Goal: Task Accomplishment & Management: Manage account settings

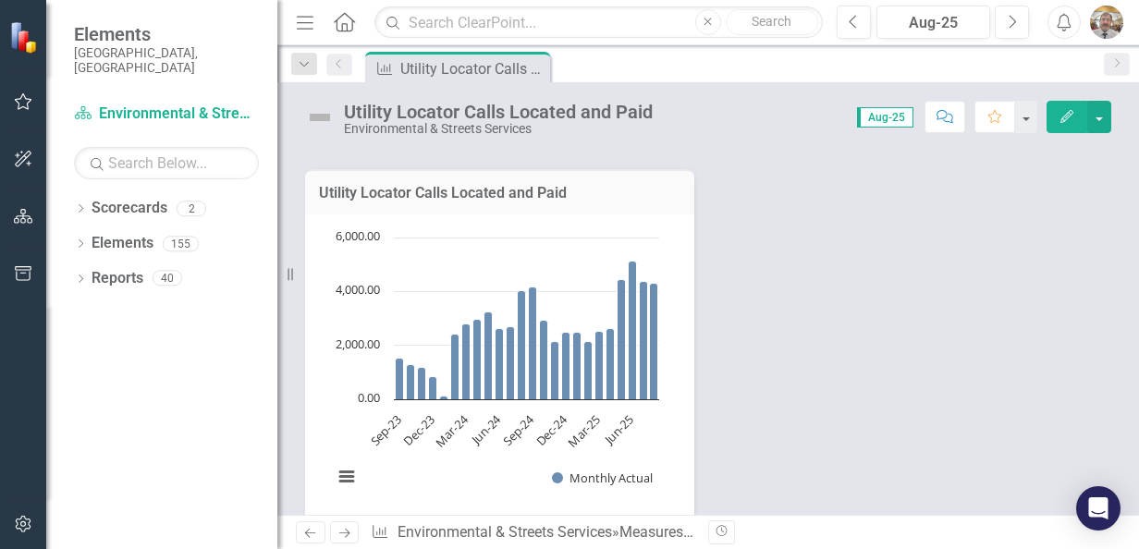
scroll to position [370, 0]
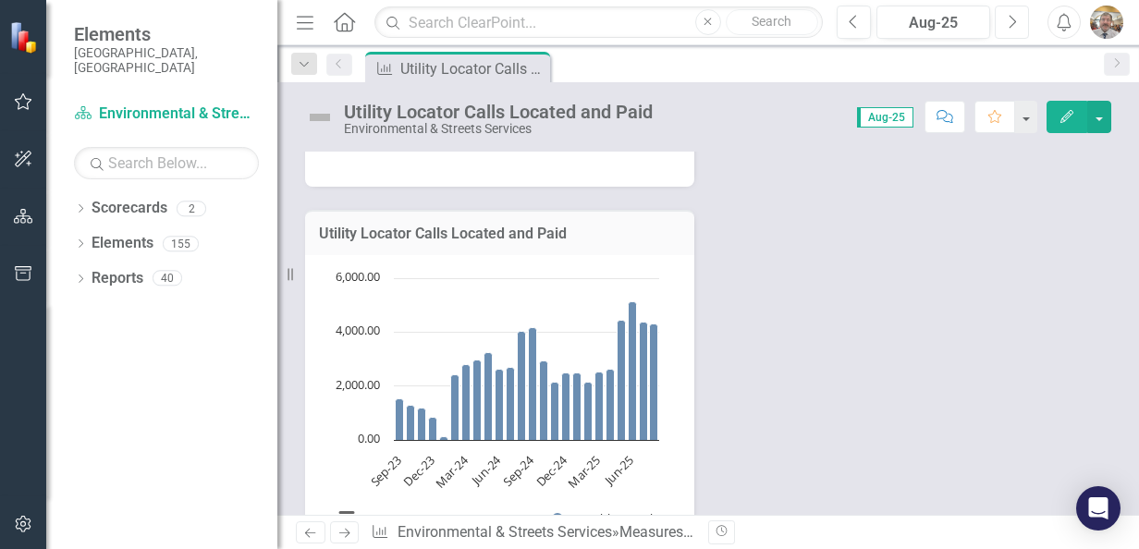
click at [1004, 25] on button "Next" at bounding box center [1012, 22] width 34 height 33
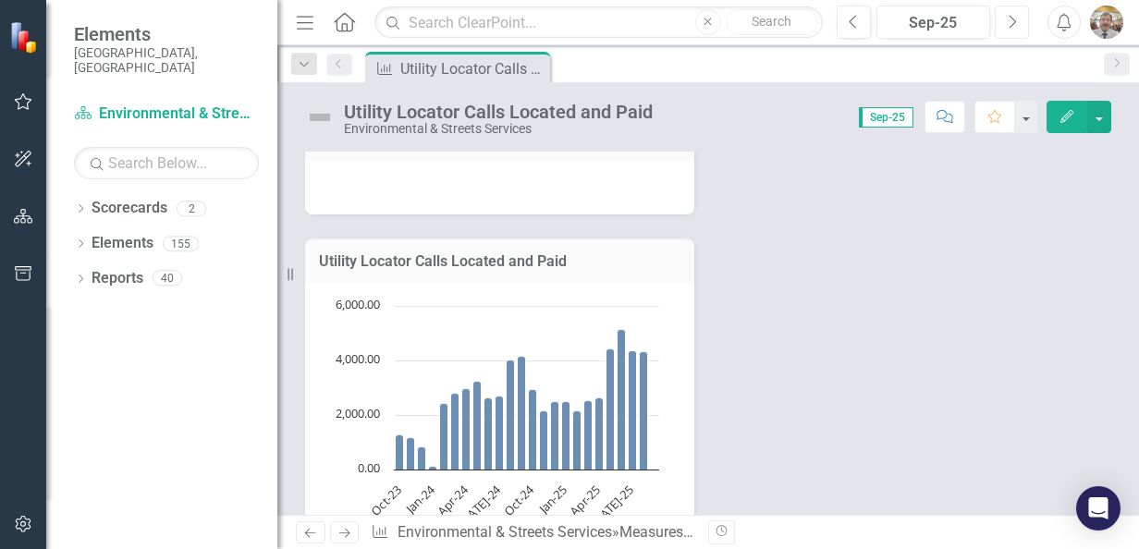
scroll to position [462, 0]
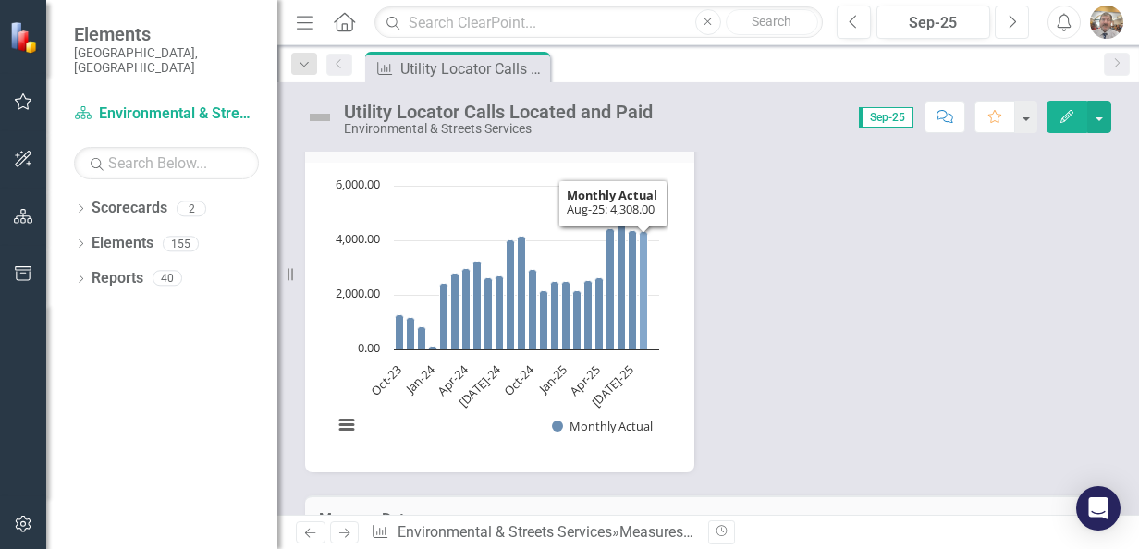
click at [645, 315] on icon "Aug-25, 4,308. Monthly Actual." at bounding box center [644, 290] width 8 height 118
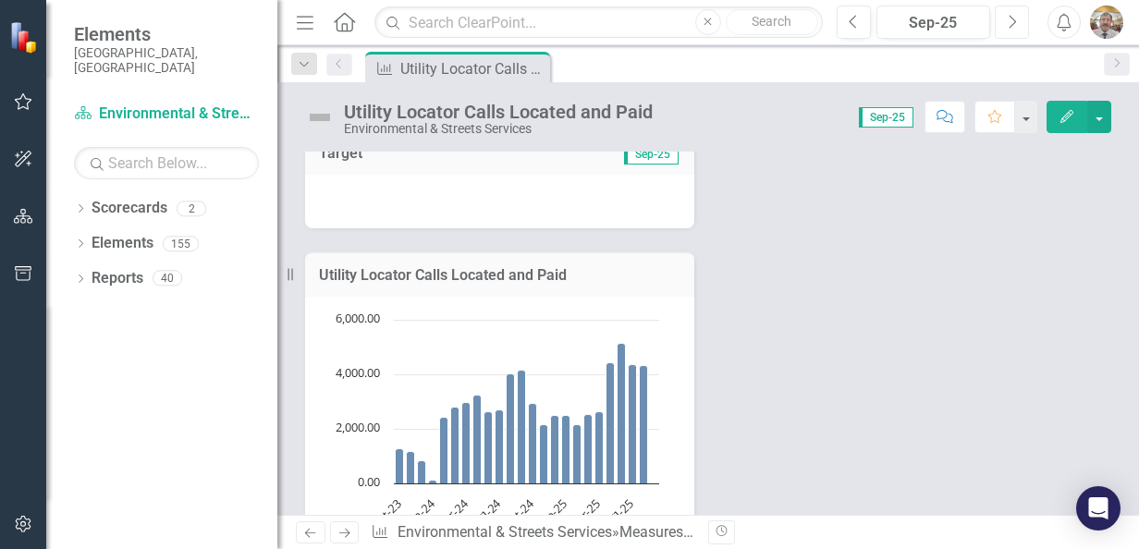
scroll to position [185, 0]
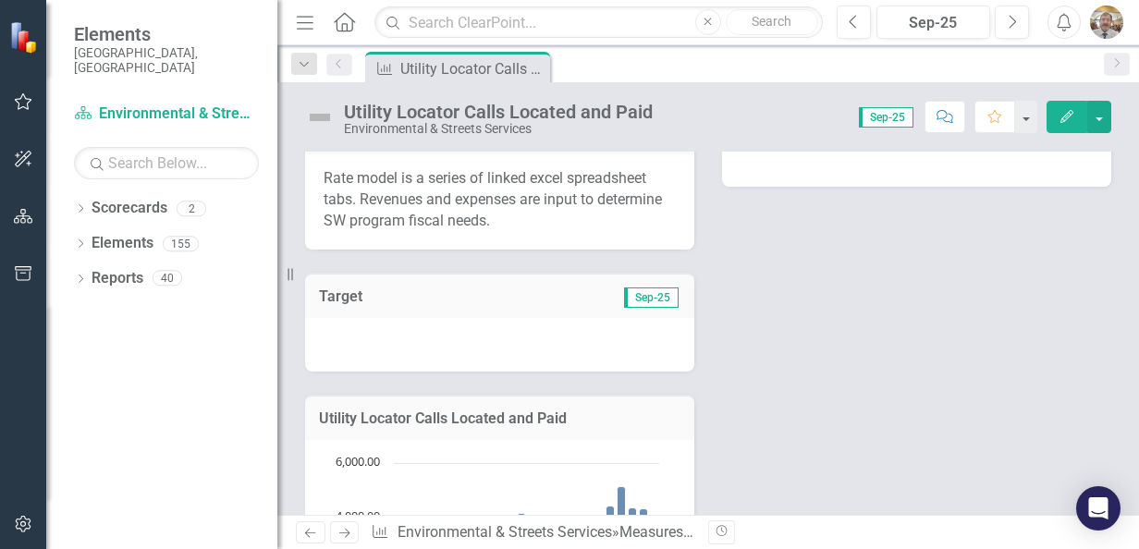
click at [344, 34] on link "Home" at bounding box center [345, 22] width 24 height 28
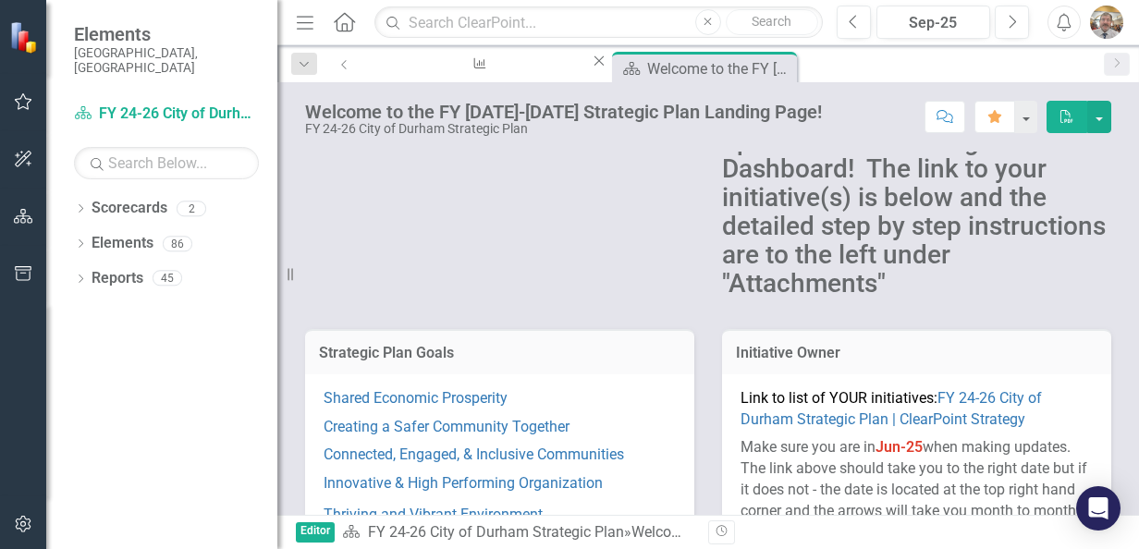
scroll to position [277, 0]
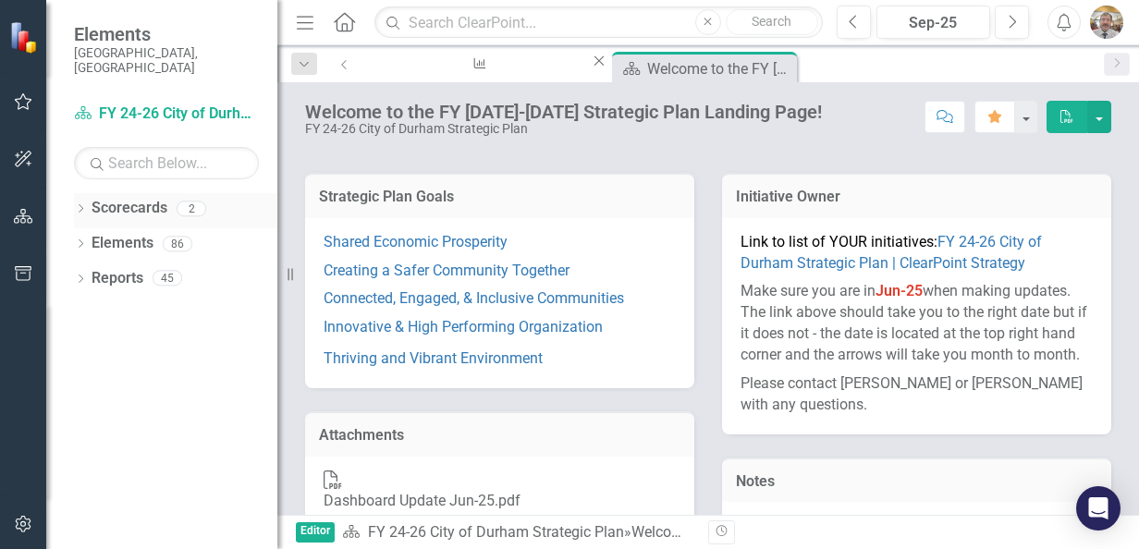
click at [155, 200] on link "Scorecards" at bounding box center [130, 208] width 76 height 21
click at [24, 103] on icon "button" at bounding box center [23, 101] width 19 height 15
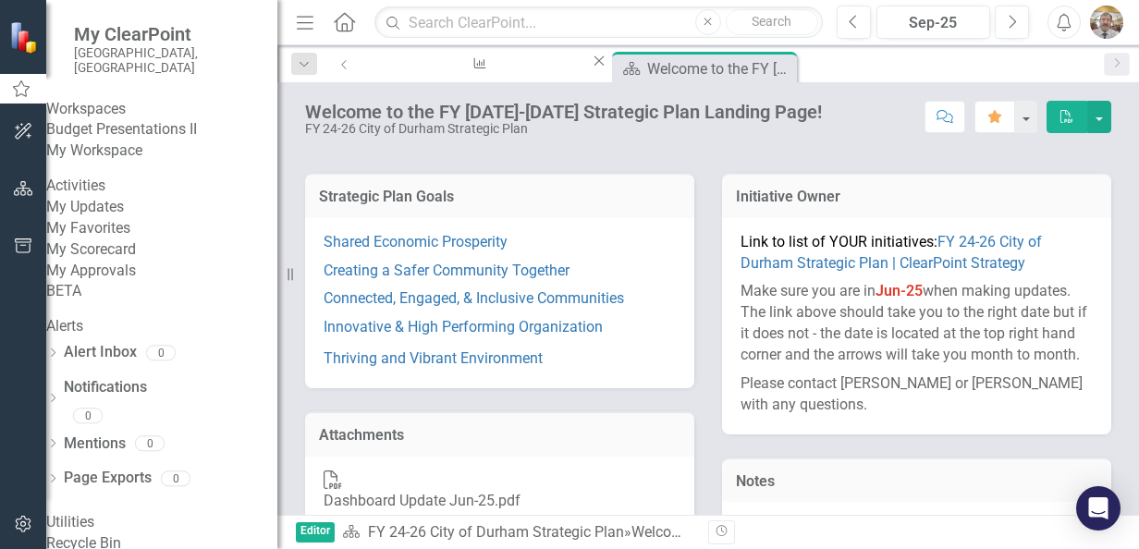
scroll to position [0, 0]
click at [152, 218] on link "My Updates" at bounding box center [161, 207] width 231 height 21
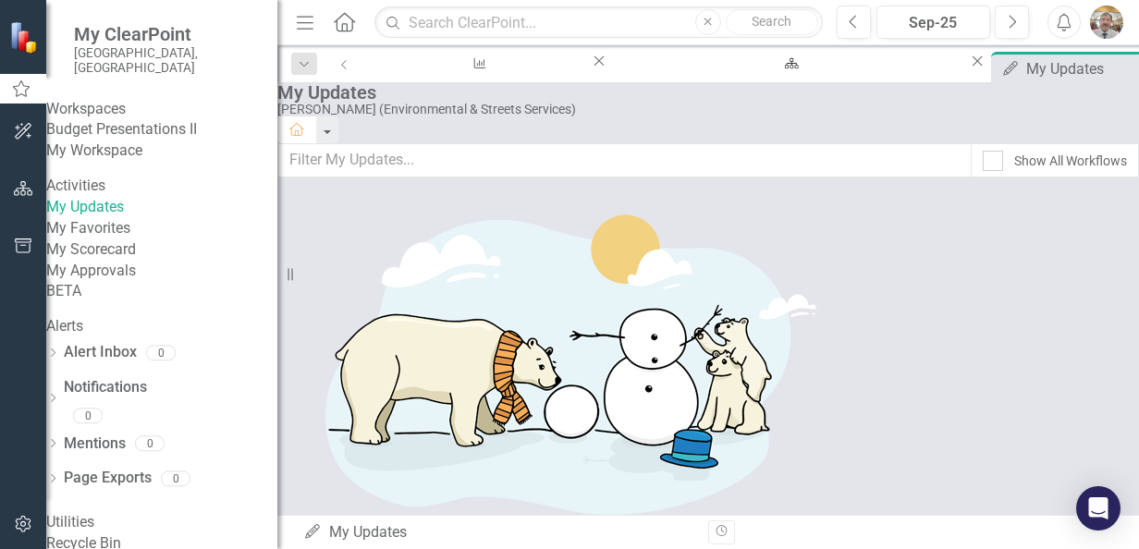
click at [135, 135] on link "Budget Presentations II" at bounding box center [161, 129] width 231 height 21
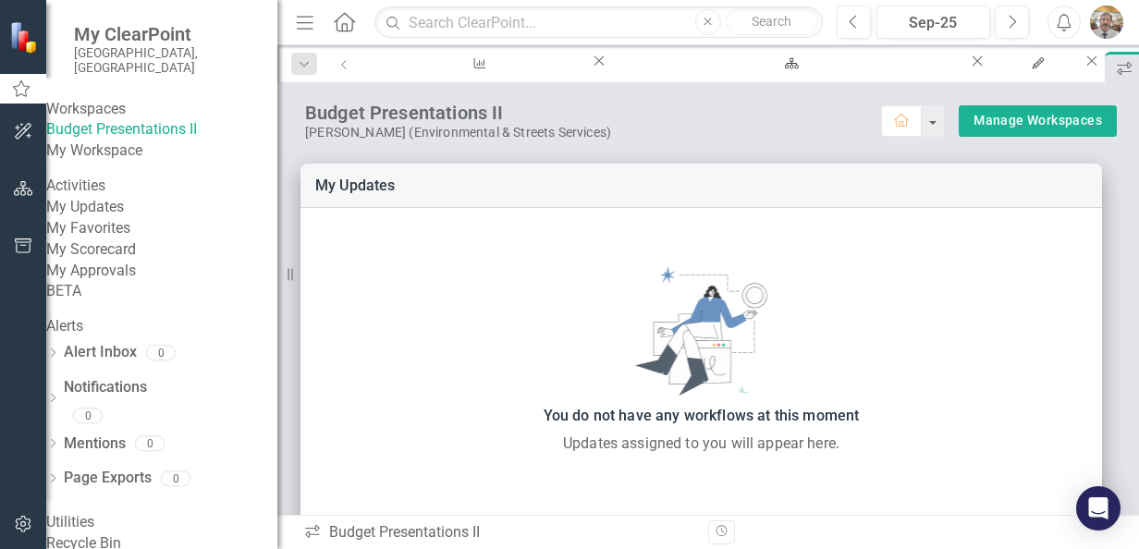
click at [347, 29] on icon at bounding box center [344, 21] width 21 height 19
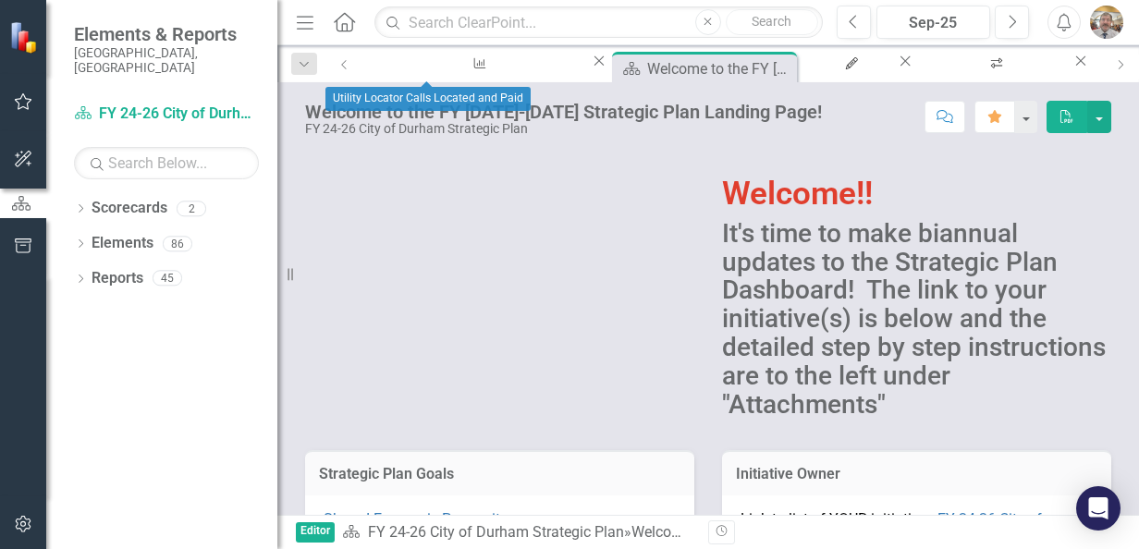
click at [387, 75] on div "Measure Utility Locator Calls Located and Paid Close" at bounding box center [485, 63] width 245 height 23
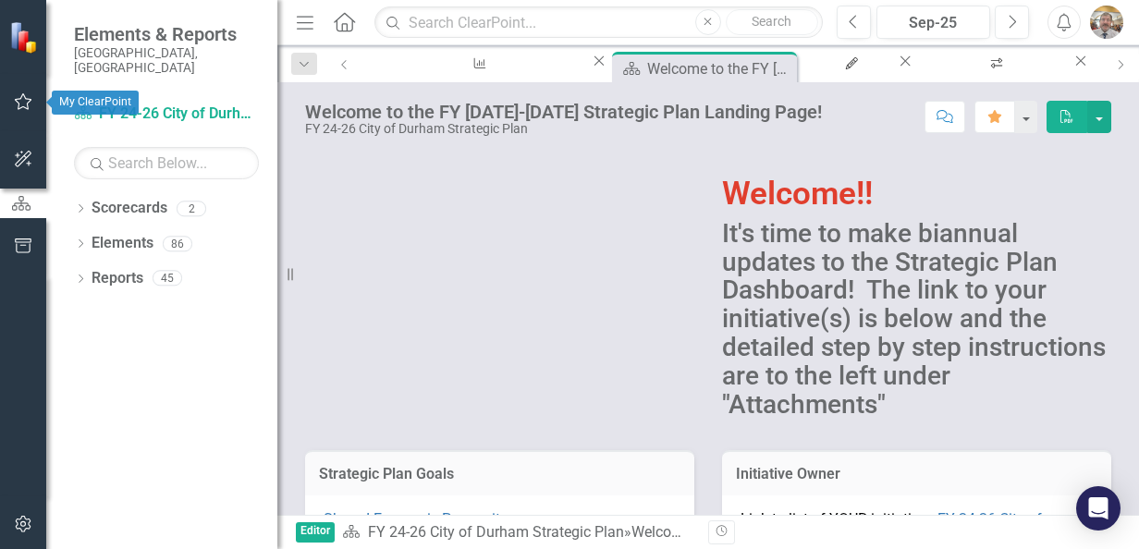
click at [22, 117] on button "button" at bounding box center [24, 102] width 42 height 39
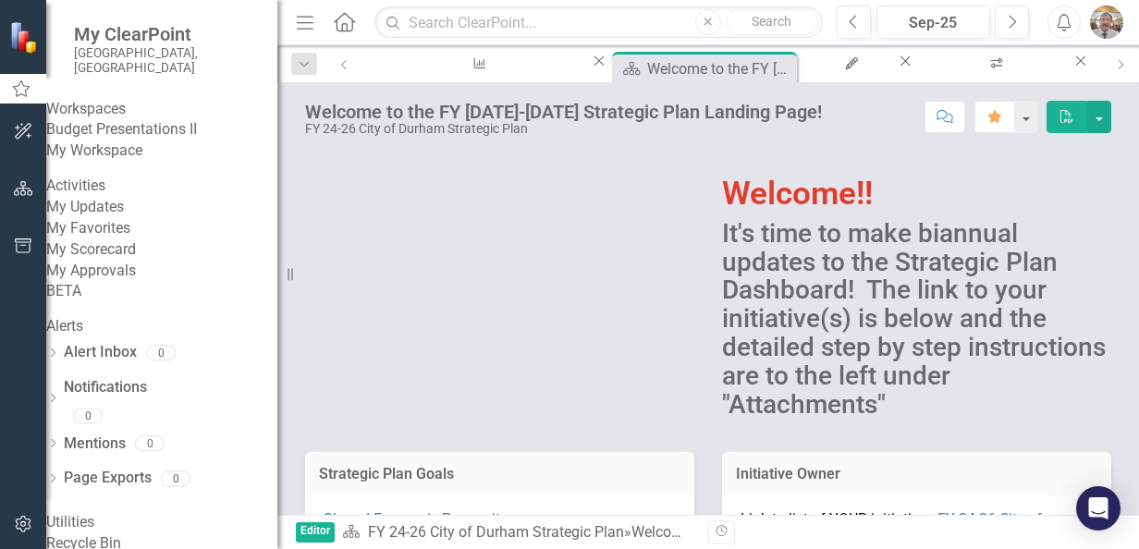
click at [111, 160] on link "My Workspace" at bounding box center [161, 151] width 231 height 21
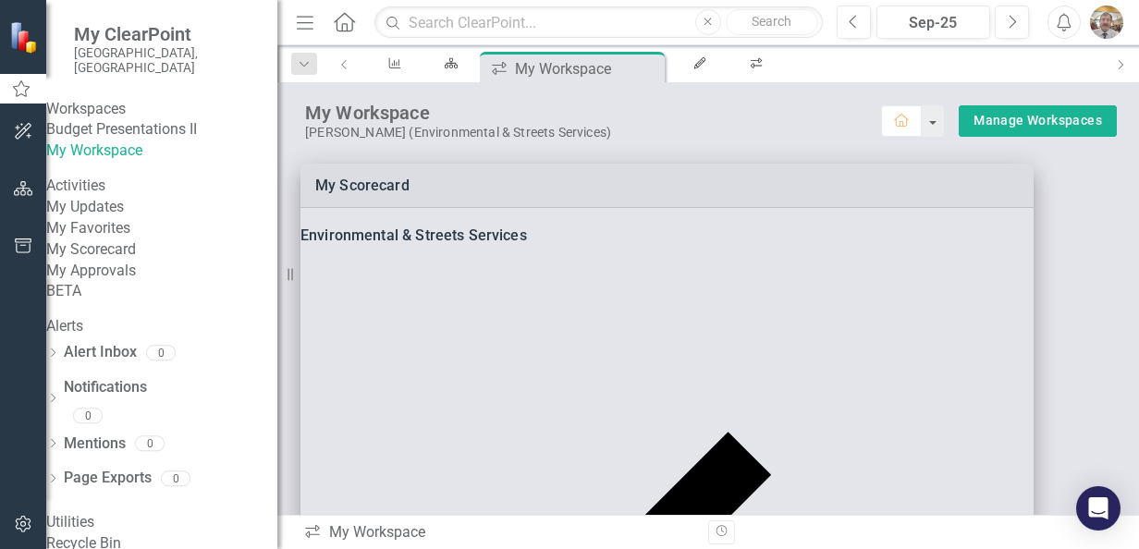
click at [117, 261] on link "My Scorecard" at bounding box center [161, 250] width 231 height 21
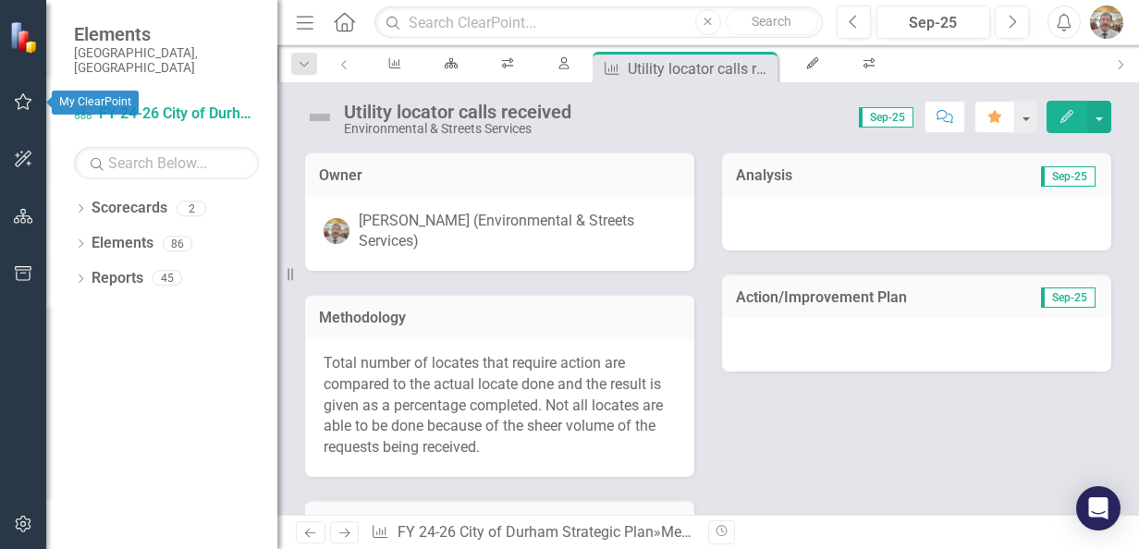
click at [16, 102] on icon "button" at bounding box center [24, 101] width 18 height 17
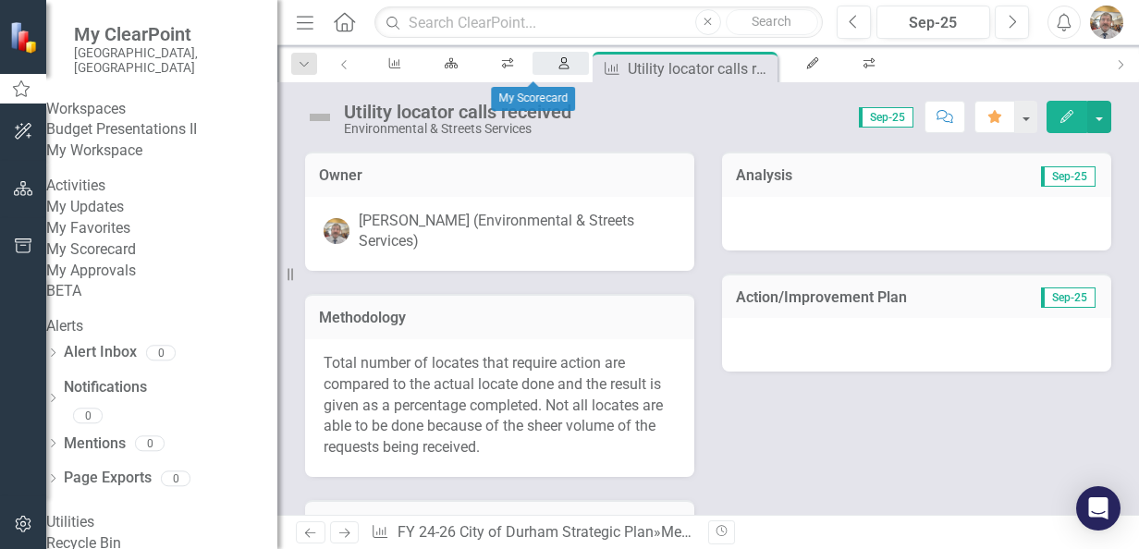
click at [557, 69] on icon "My Scorecard" at bounding box center [565, 63] width 16 height 12
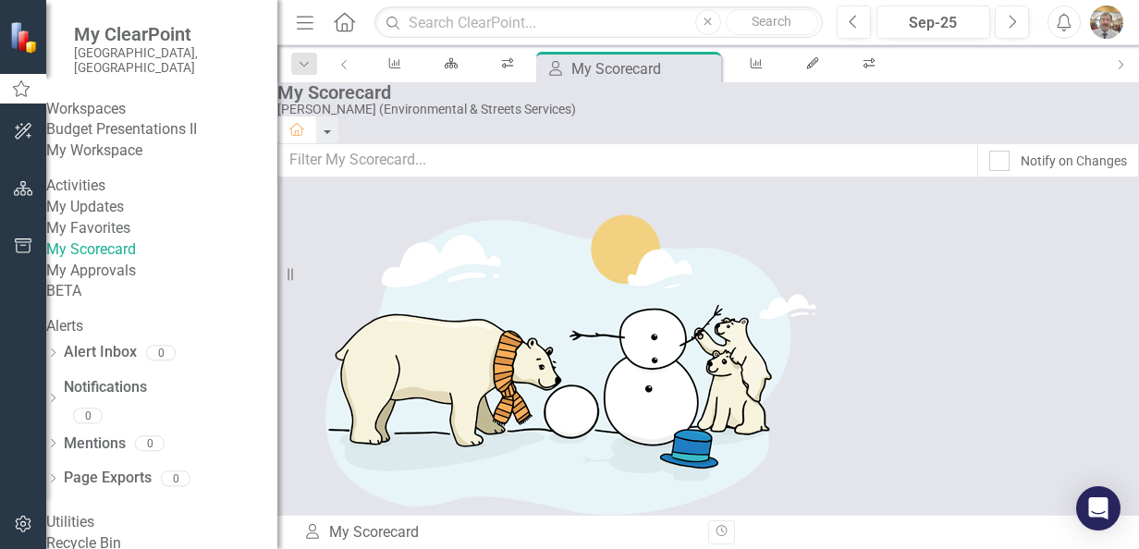
click at [122, 126] on link "Budget Presentations II" at bounding box center [161, 129] width 231 height 21
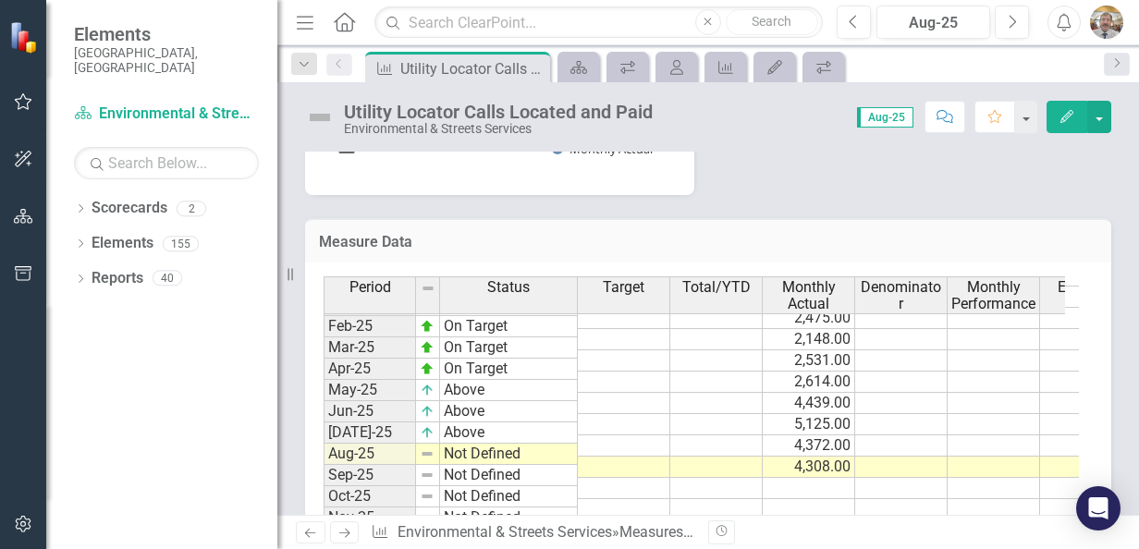
scroll to position [832, 0]
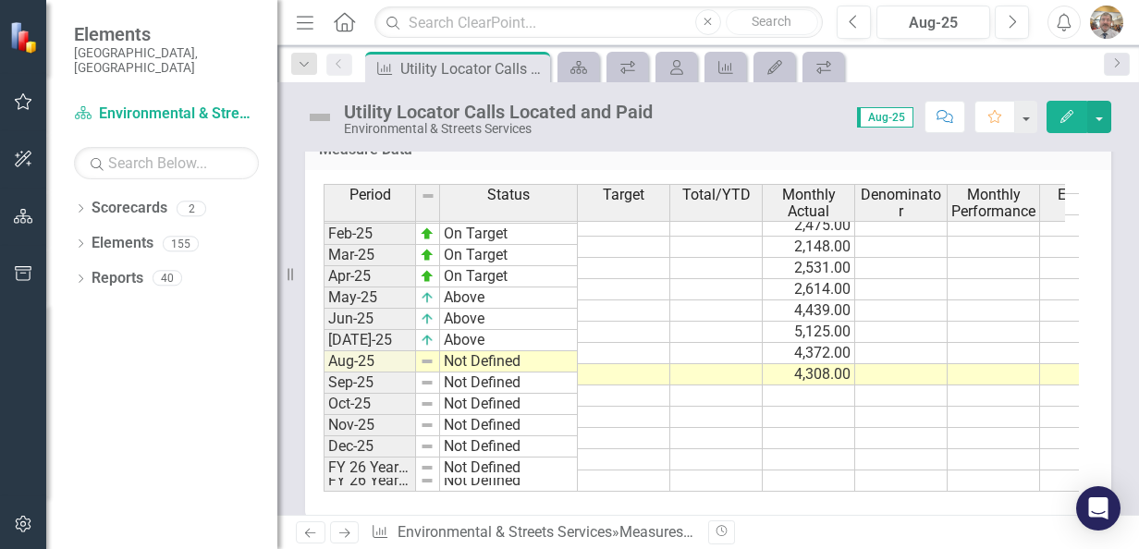
click at [458, 357] on tbody "Oct-23 On Target Nov-23 On Target Dec-23 On Target Jan-24 On Target Feb-24 On T…" at bounding box center [451, 181] width 254 height 596
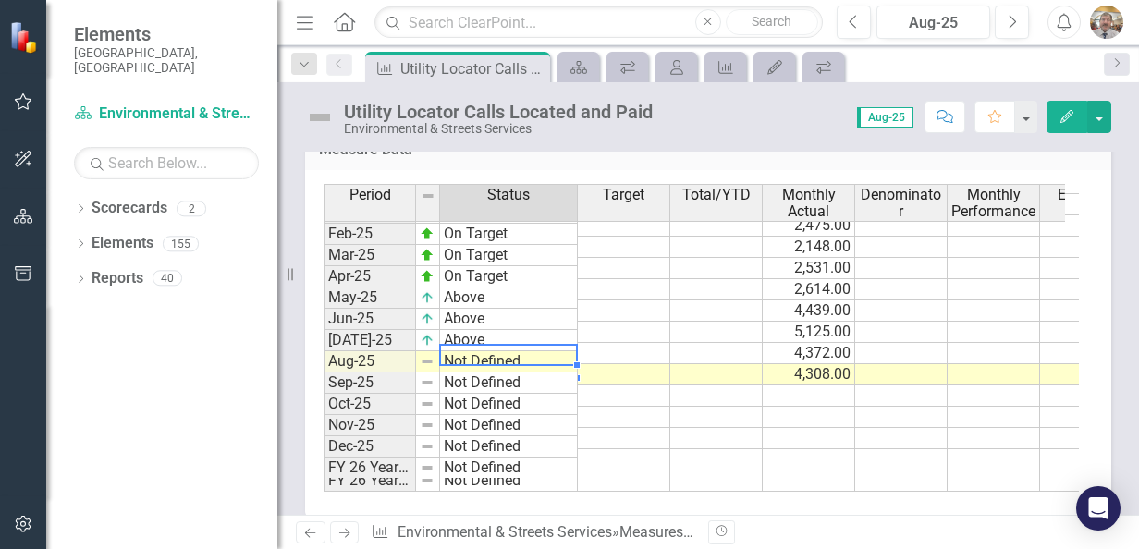
click at [458, 357] on td "Not Defined" at bounding box center [509, 361] width 138 height 21
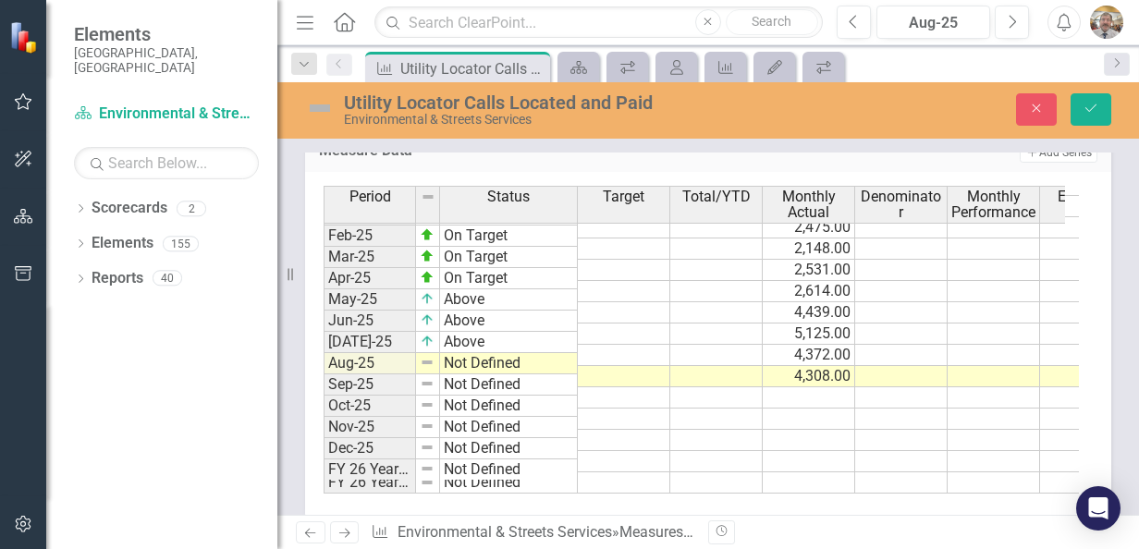
scroll to position [828, 0]
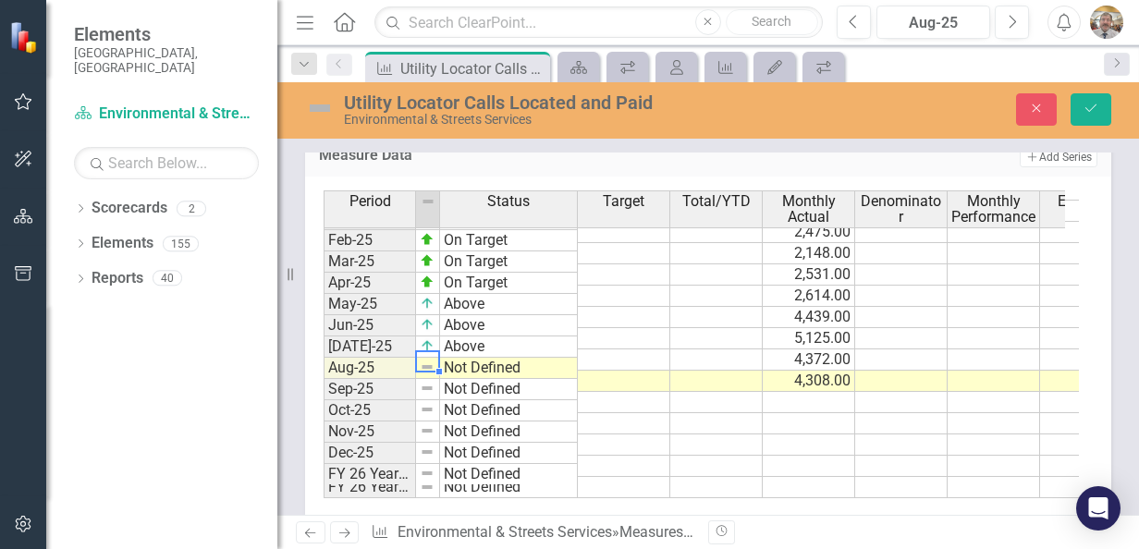
click at [424, 362] on img at bounding box center [427, 367] width 15 height 15
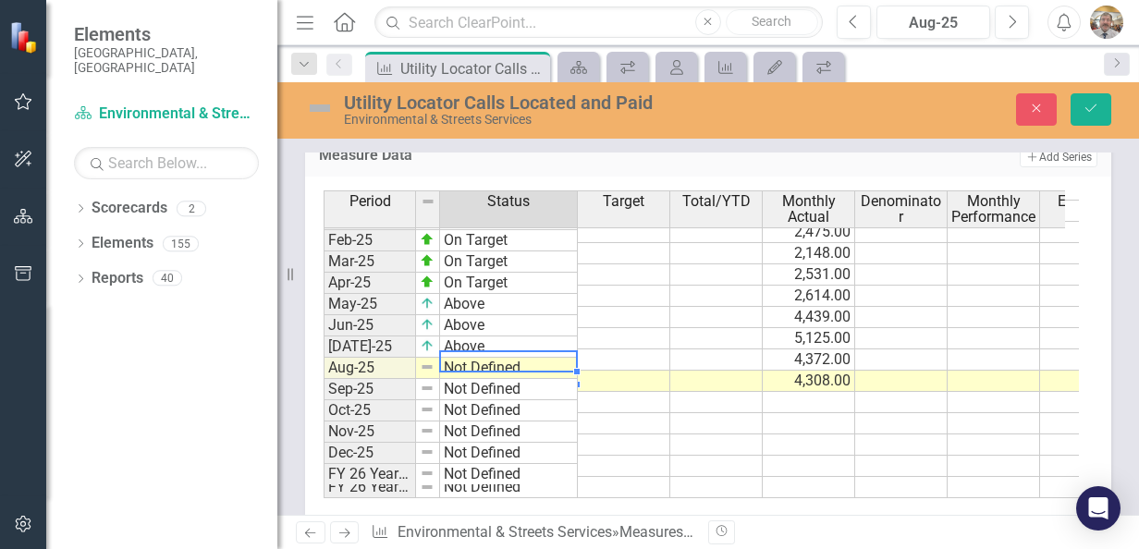
click at [483, 365] on td "Not Defined" at bounding box center [509, 368] width 138 height 21
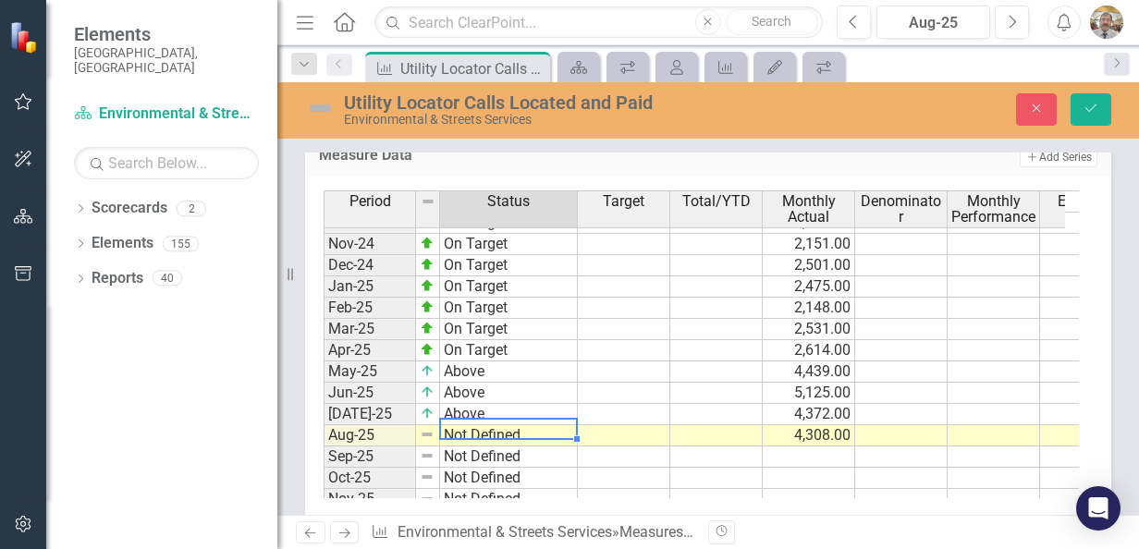
scroll to position [0, 0]
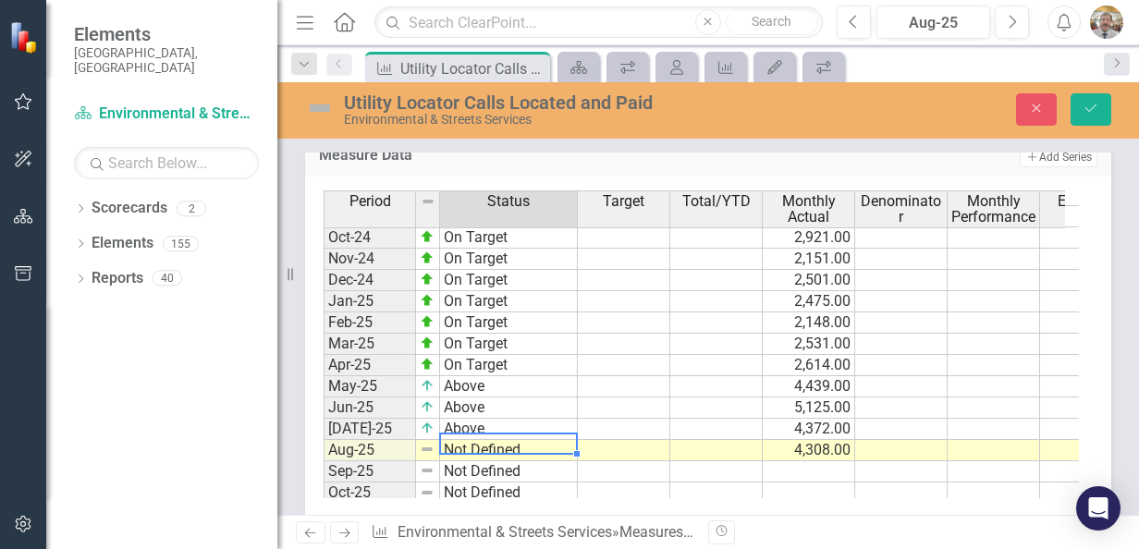
click at [520, 440] on td "Not Defined" at bounding box center [509, 450] width 138 height 21
click at [522, 440] on td "Not Defined" at bounding box center [509, 450] width 138 height 21
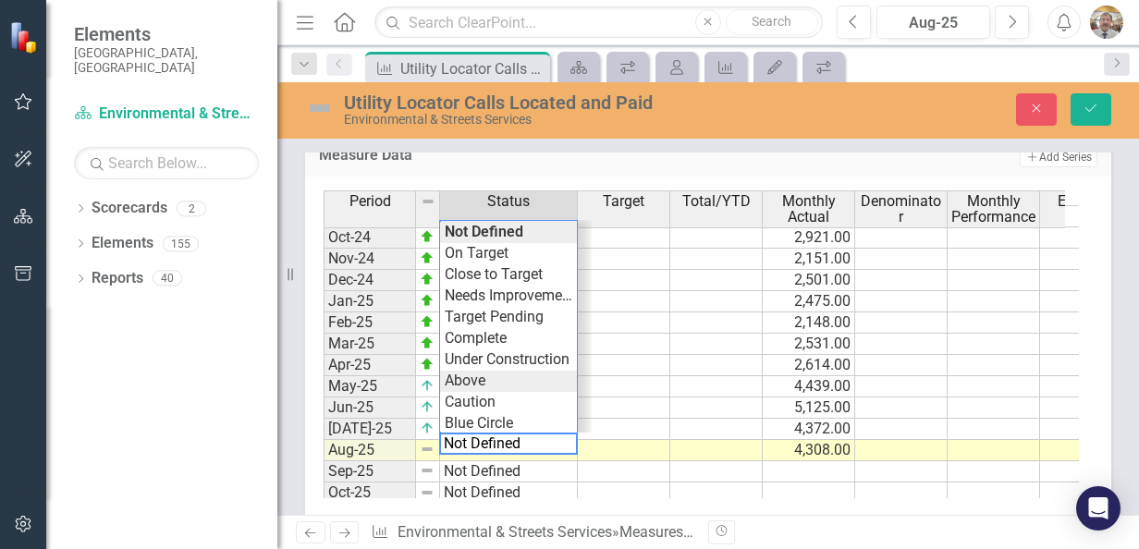
type textarea "Above"
click at [467, 387] on div "Period Status Target Total/YTD Monthly Actual Denominator Monthly Performance E…" at bounding box center [702, 345] width 756 height 308
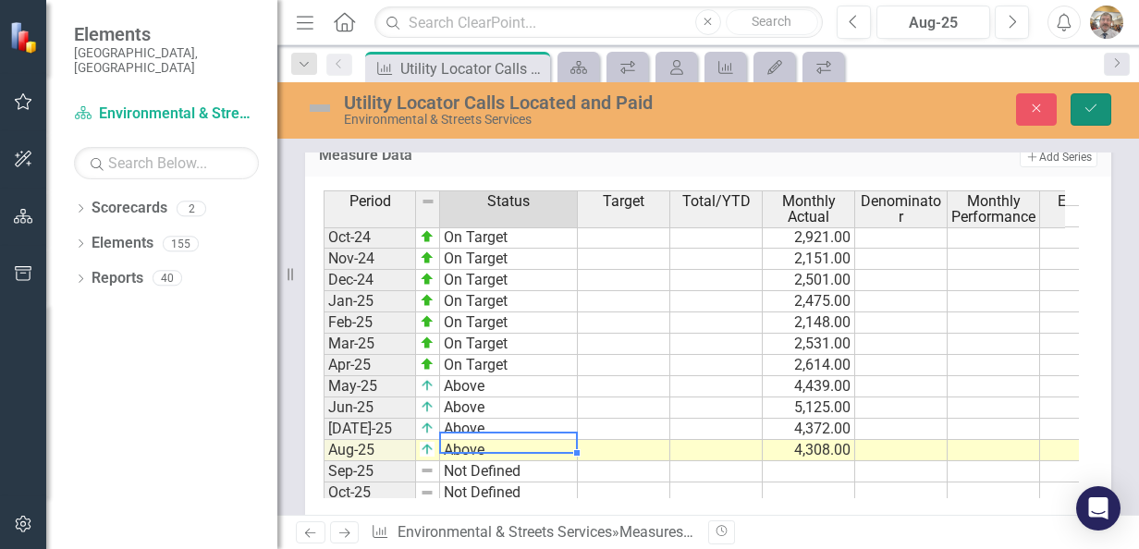
click at [1094, 111] on icon "Save" at bounding box center [1091, 108] width 17 height 13
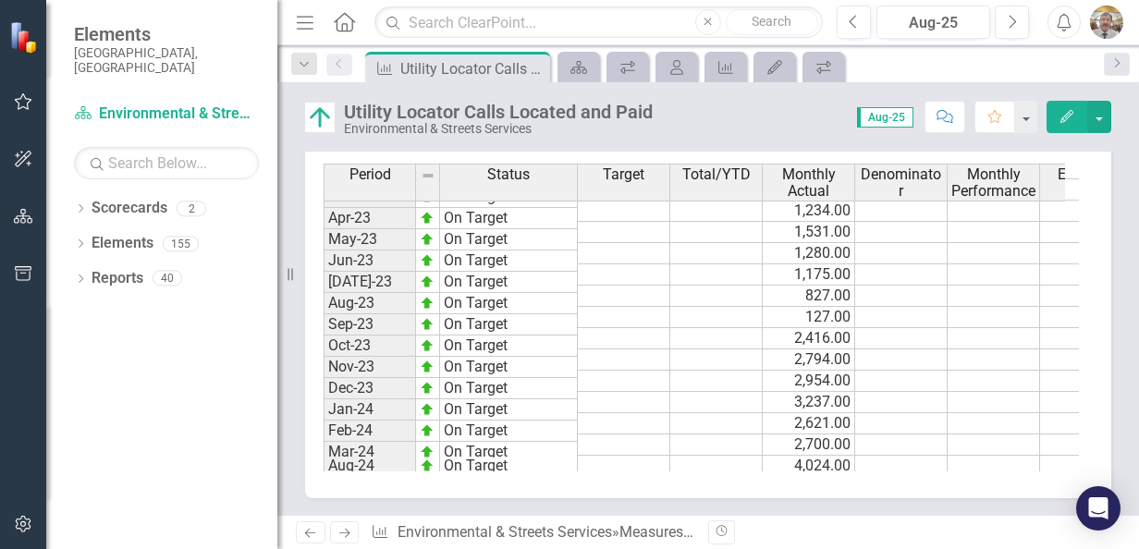
scroll to position [555, 0]
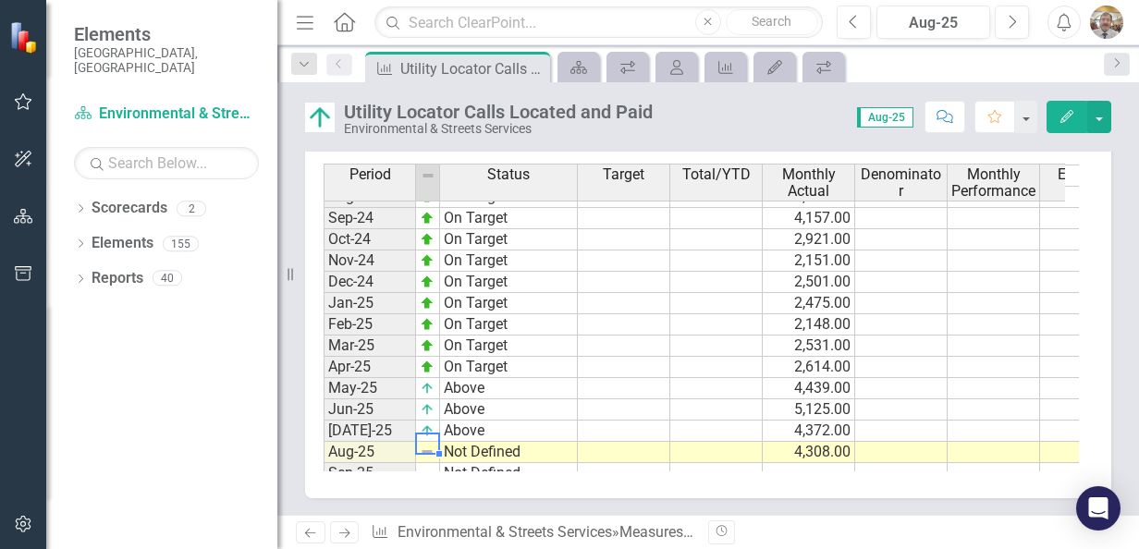
click at [429, 445] on img at bounding box center [427, 452] width 15 height 15
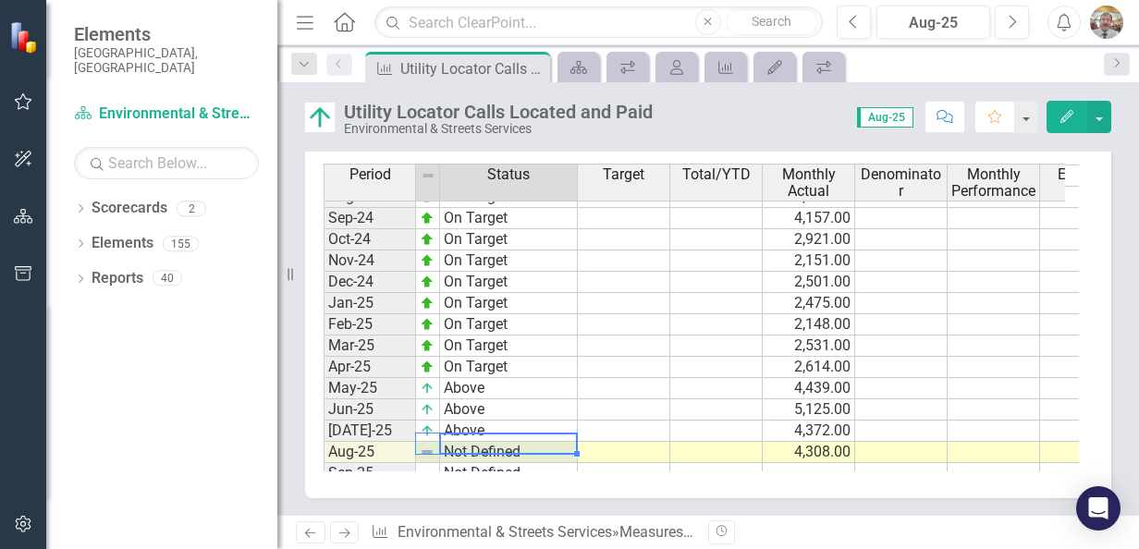
drag, startPoint x: 448, startPoint y: 437, endPoint x: 417, endPoint y: 438, distance: 30.6
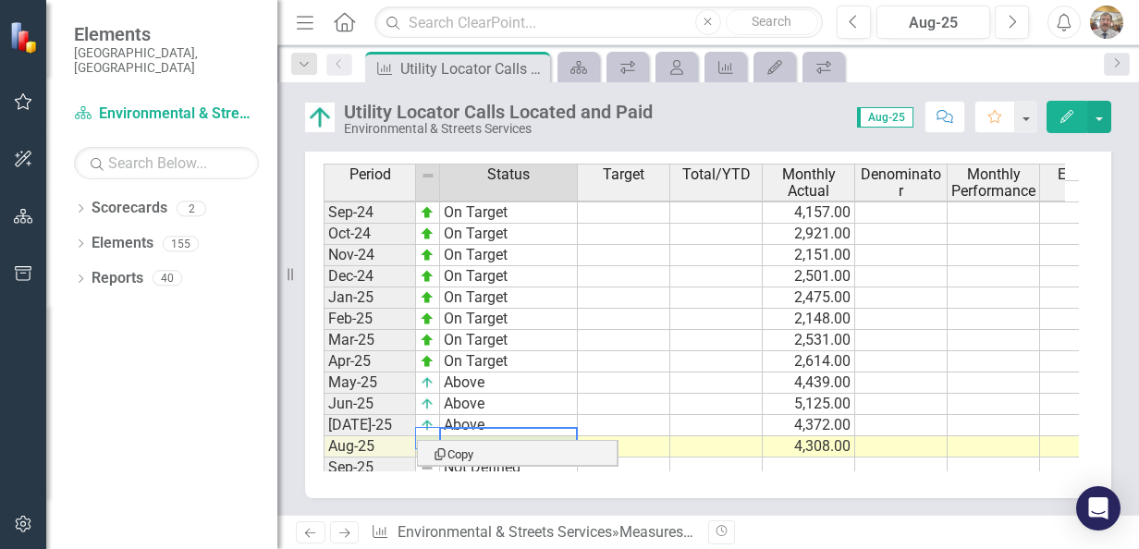
click at [442, 437] on td "Not Defined" at bounding box center [509, 447] width 138 height 21
click at [534, 439] on td "Not Defined" at bounding box center [509, 447] width 138 height 21
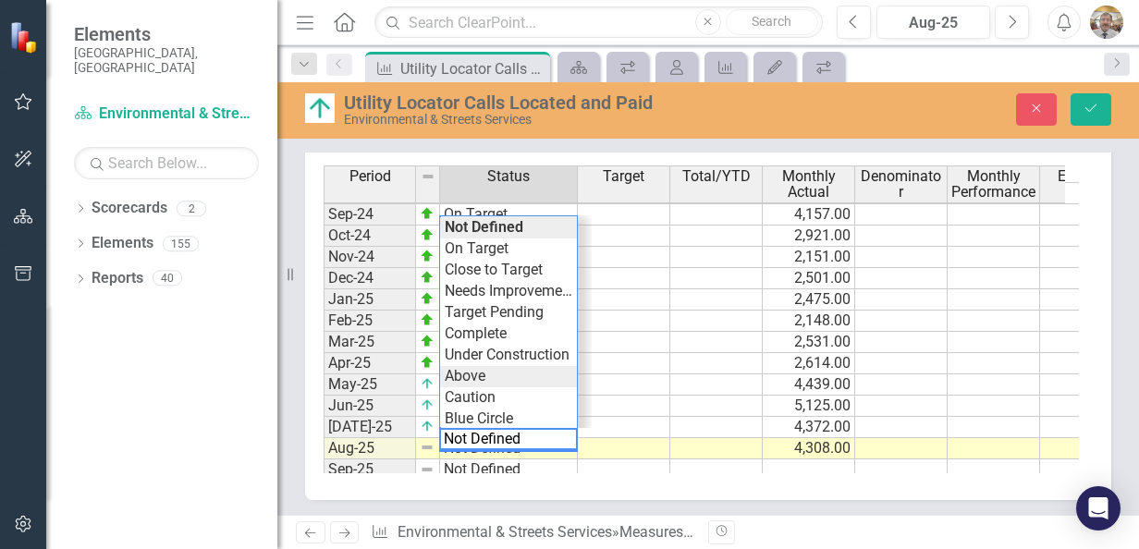
type textarea "Above"
click at [471, 373] on div "Period Status Target Total/YTD Monthly Actual Denominator Monthly Performance E…" at bounding box center [702, 320] width 756 height 308
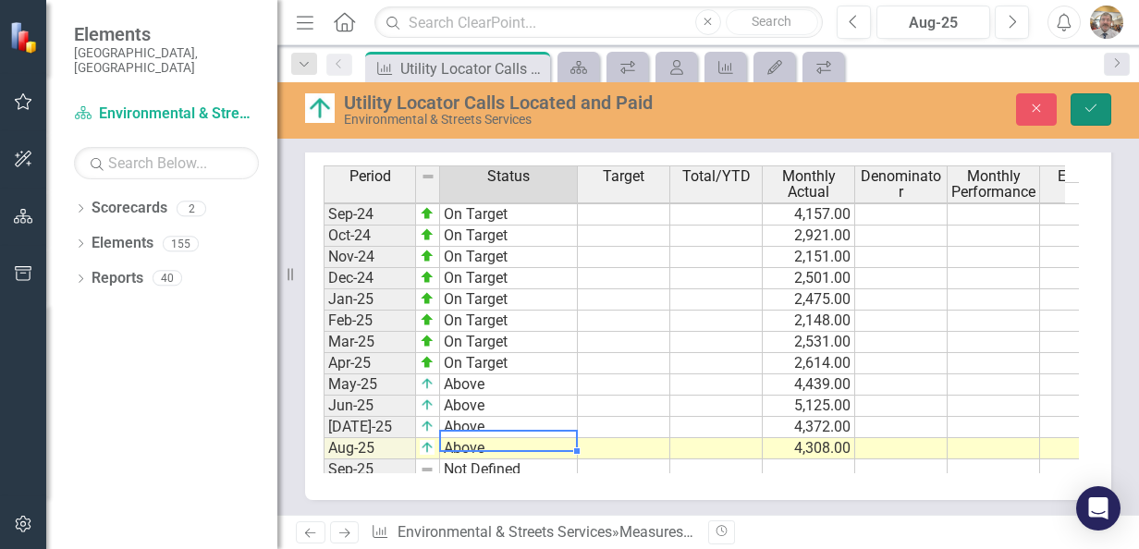
click at [1089, 109] on icon "Save" at bounding box center [1091, 108] width 17 height 13
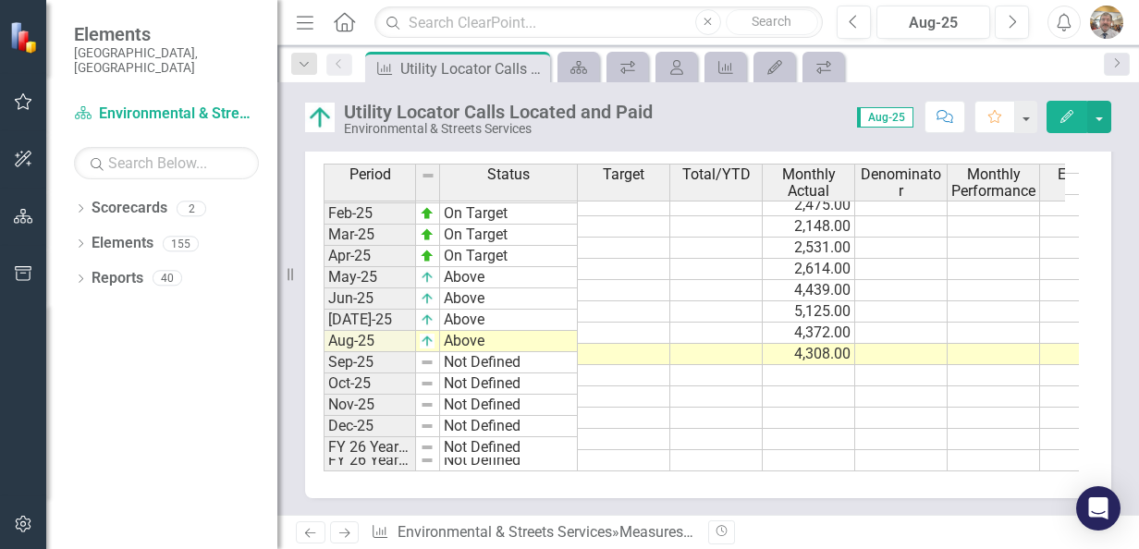
click at [17, 98] on icon "button" at bounding box center [23, 101] width 19 height 15
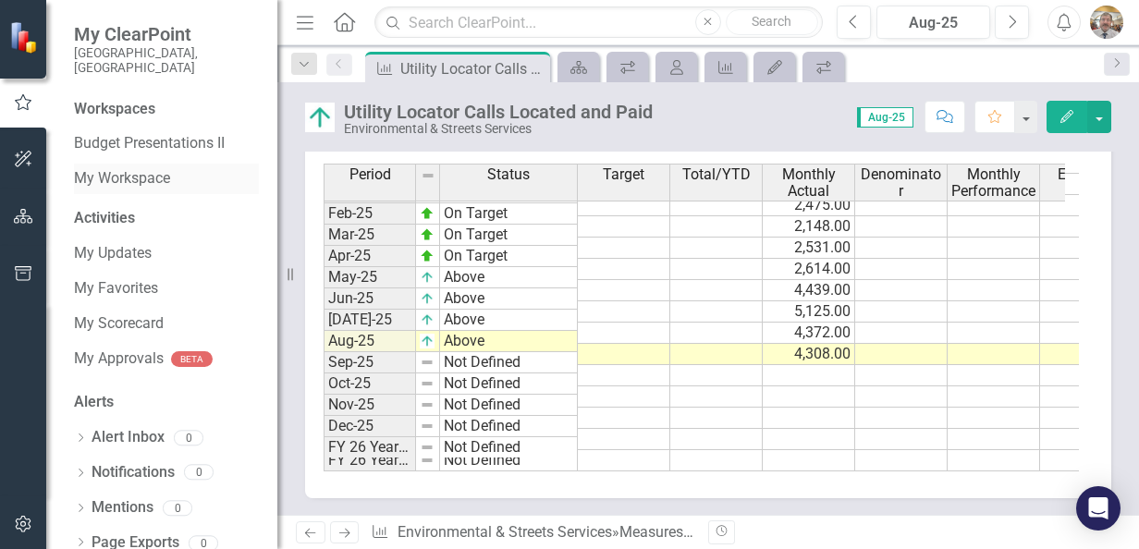
click at [153, 168] on link "My Workspace" at bounding box center [166, 178] width 185 height 21
